Goal: Information Seeking & Learning: Learn about a topic

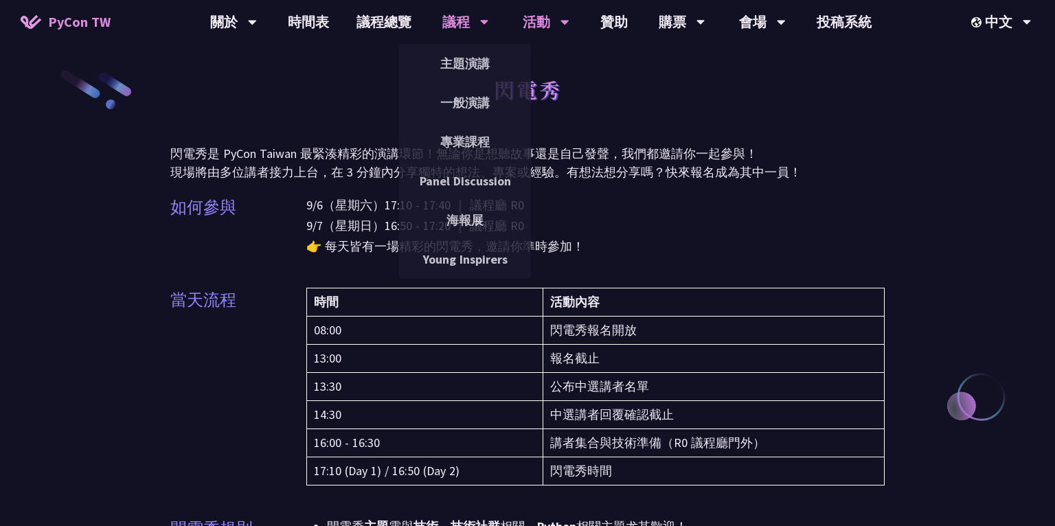
click at [257, 29] on div "議程" at bounding box center [233, 22] width 47 height 44
click at [460, 63] on link "主題演講" at bounding box center [465, 63] width 132 height 32
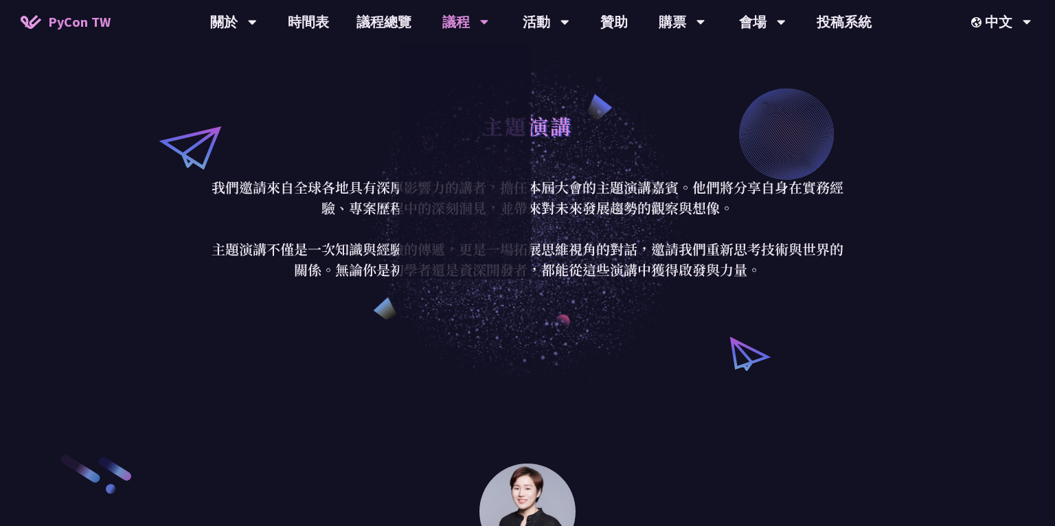
click at [674, 175] on div "主題演講" at bounding box center [527, 141] width 639 height 72
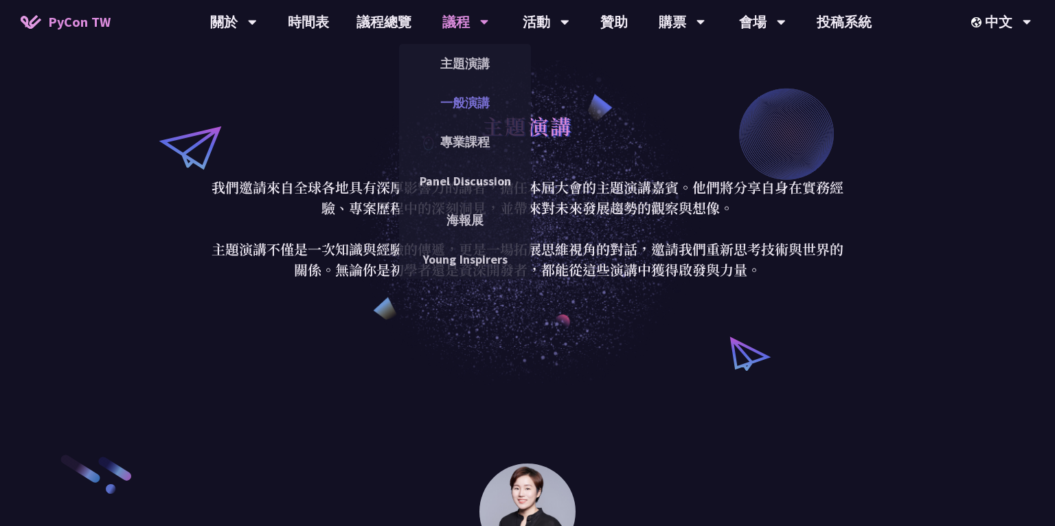
click at [465, 109] on link "一般演講" at bounding box center [465, 103] width 132 height 32
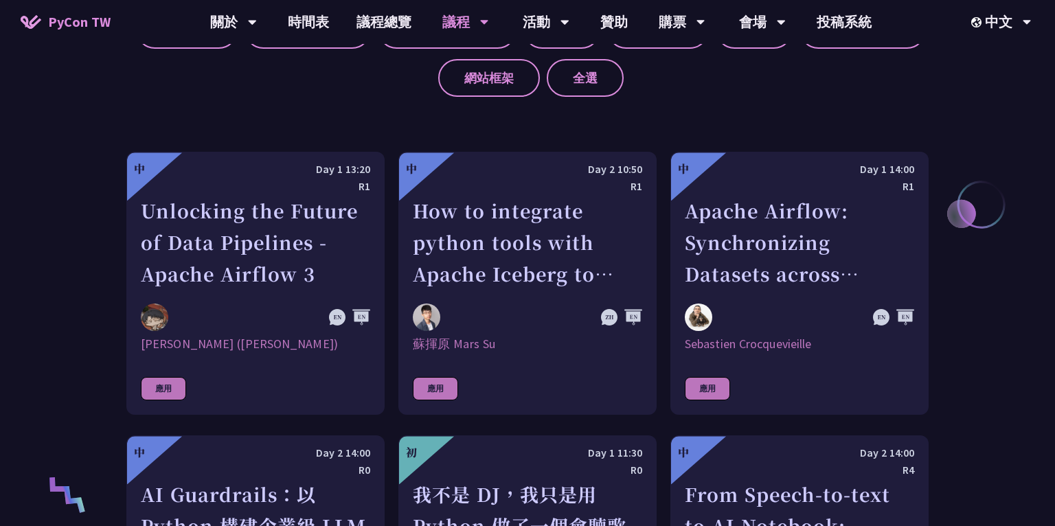
scroll to position [664, 0]
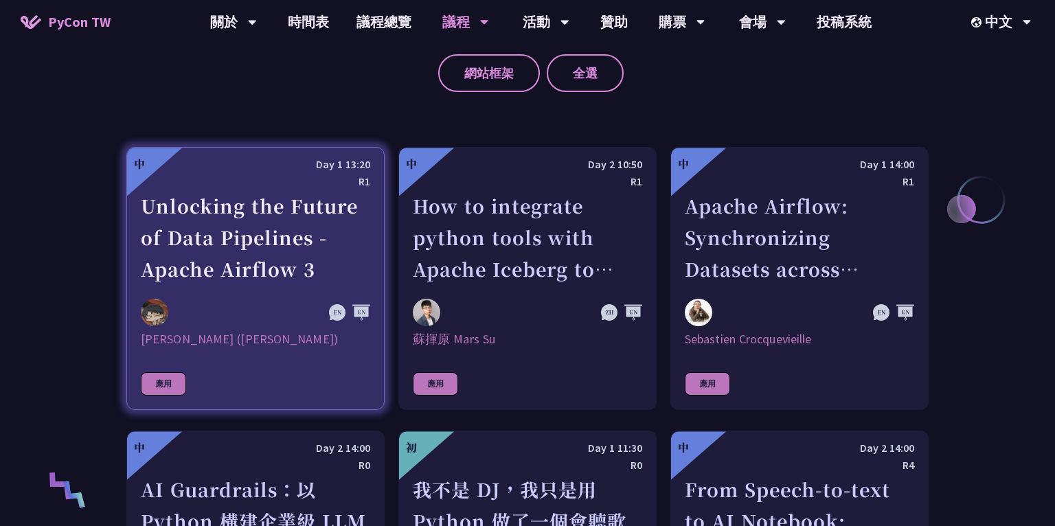
click at [334, 295] on link "中 Day 1 13:20 R1 Unlocking the Future of Data Pipelines - Apache Airflow 3 [PER…" at bounding box center [255, 278] width 258 height 263
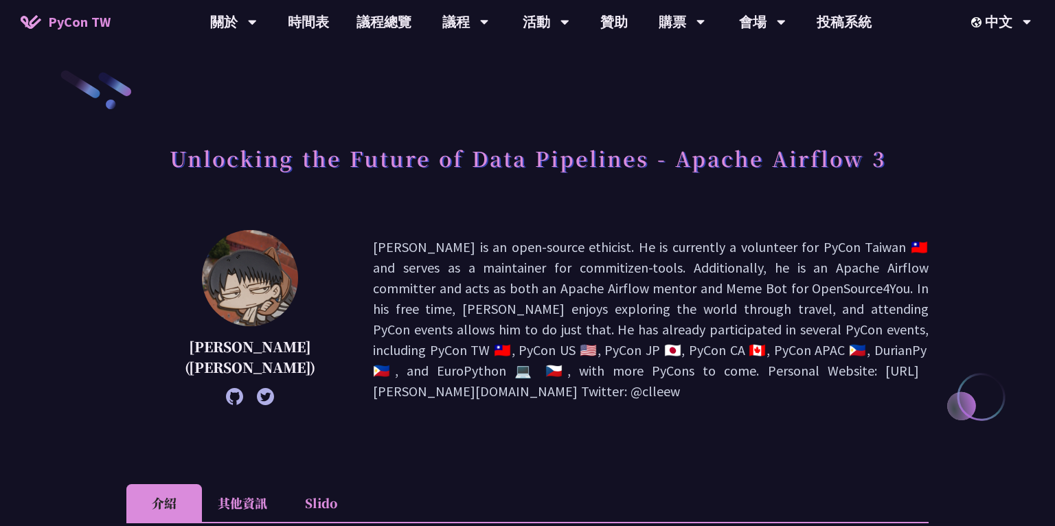
scroll to position [166, 0]
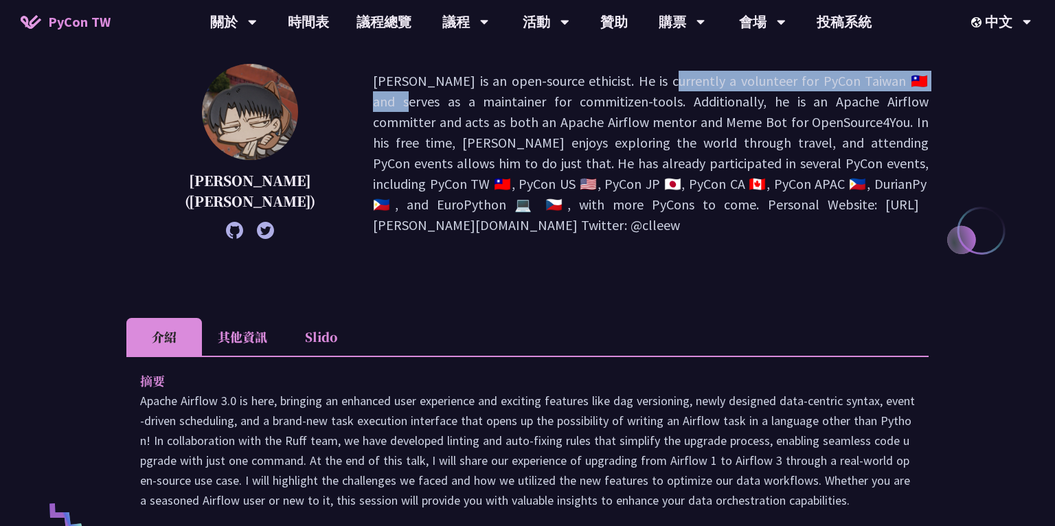
drag, startPoint x: 480, startPoint y: 82, endPoint x: 751, endPoint y: 78, distance: 271.5
click at [751, 78] on p "[PERSON_NAME] is an open-source ethicist. He is currently a volunteer for PyCon…" at bounding box center [651, 153] width 556 height 165
click at [842, 91] on p "[PERSON_NAME] is an open-source ethicist. He is currently a volunteer for PyCon…" at bounding box center [651, 153] width 556 height 165
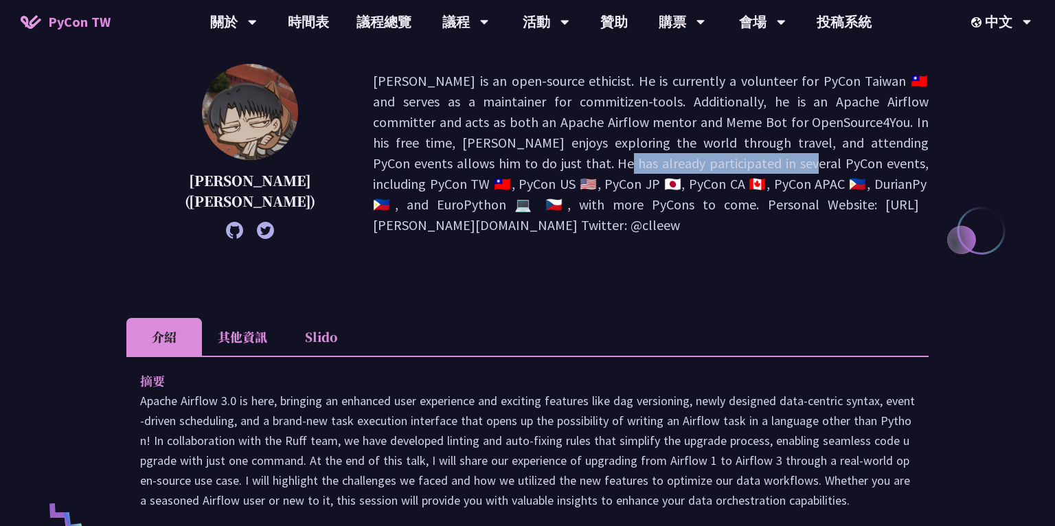
drag, startPoint x: 629, startPoint y: 140, endPoint x: 816, endPoint y: 138, distance: 186.2
click at [816, 138] on p "[PERSON_NAME] is an open-source ethicist. He is currently a volunteer for PyCon…" at bounding box center [651, 153] width 556 height 165
click at [850, 141] on p "[PERSON_NAME] is an open-source ethicist. He is currently a volunteer for PyCon…" at bounding box center [651, 153] width 556 height 165
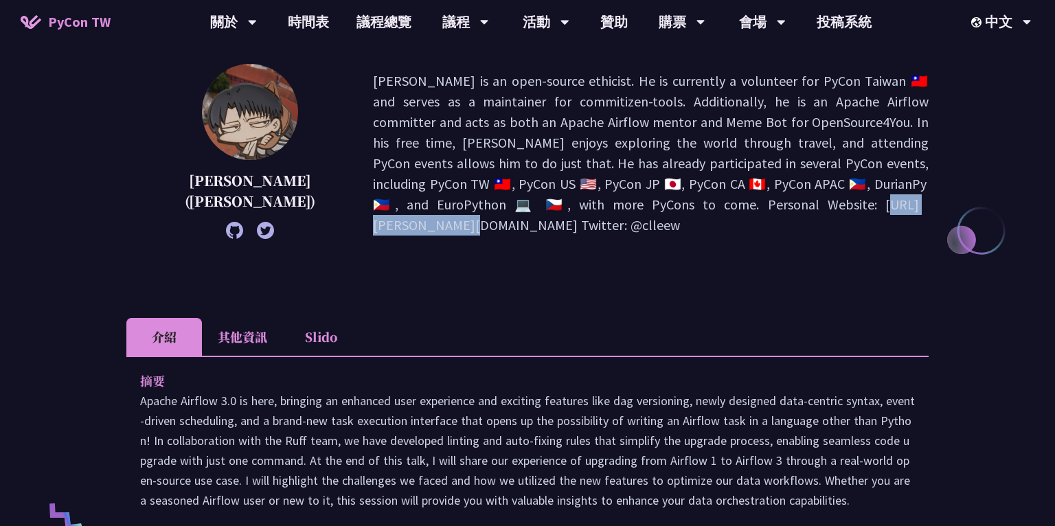
drag, startPoint x: 671, startPoint y: 182, endPoint x: 777, endPoint y: 185, distance: 105.9
click at [777, 185] on p "[PERSON_NAME] is an open-source ethicist. He is currently a volunteer for PyCon…" at bounding box center [651, 153] width 556 height 165
copy p "e Twitter: @cllee"
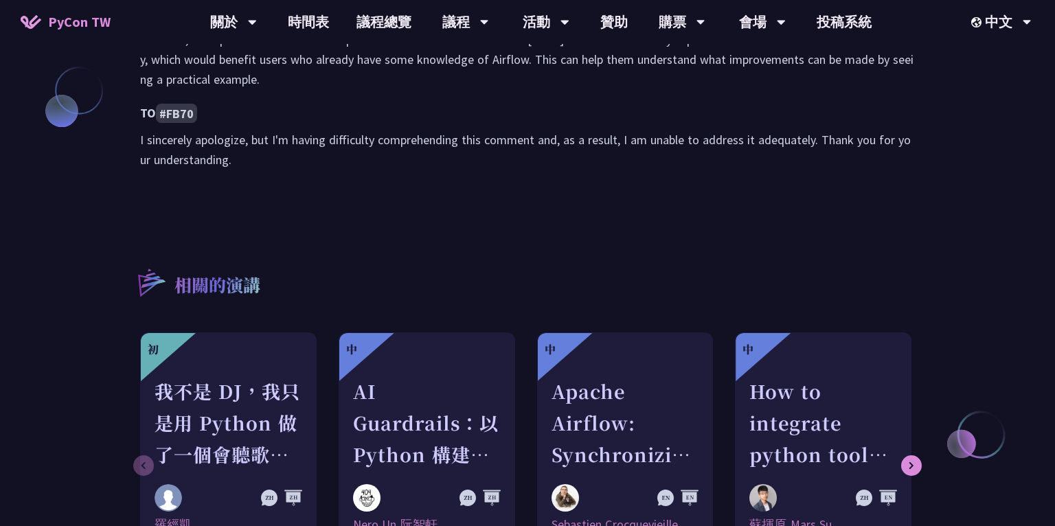
scroll to position [1217, 0]
